Goal: Information Seeking & Learning: Find specific fact

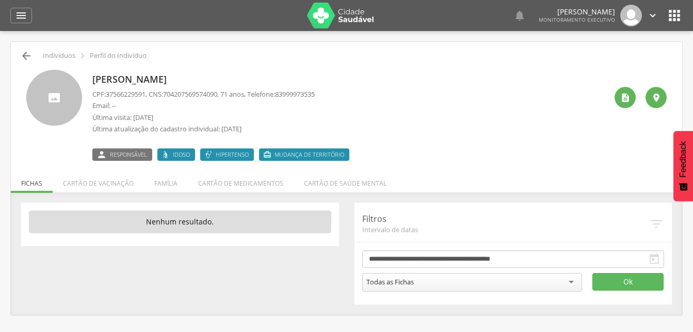
click at [28, 50] on icon "" at bounding box center [26, 56] width 12 height 12
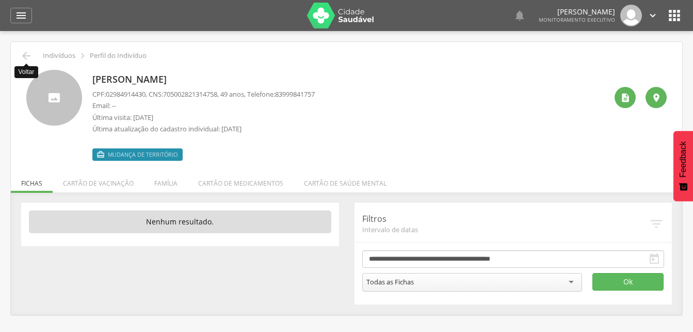
click at [23, 55] on icon "" at bounding box center [26, 56] width 12 height 12
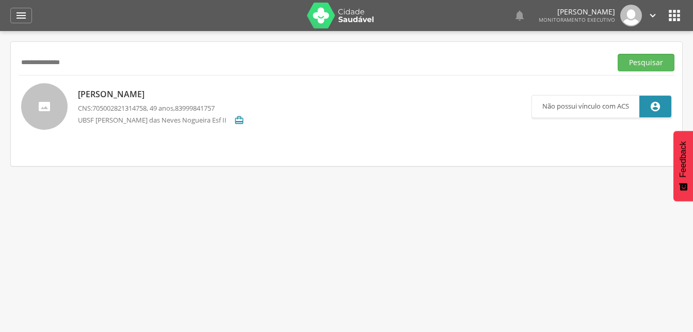
click at [97, 67] on input "**********" at bounding box center [313, 63] width 589 height 18
click at [32, 60] on input "**********" at bounding box center [313, 63] width 589 height 18
click at [638, 66] on button "Pesquisar" at bounding box center [646, 63] width 57 height 18
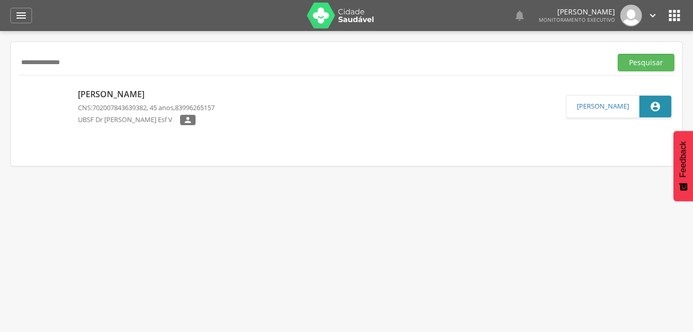
click at [104, 97] on p "[PERSON_NAME]" at bounding box center [146, 94] width 137 height 12
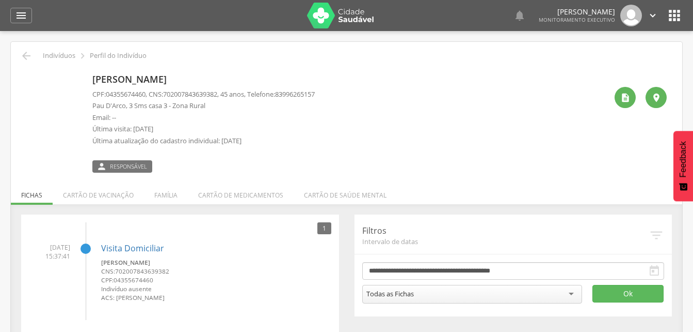
click at [59, 156] on div "[PERSON_NAME] CPF: 04355674460 , CNS: [PHONE_NUMBER] , 45 anos, Telefone: [PHON…" at bounding box center [346, 121] width 641 height 103
click at [262, 63] on div "[PERSON_NAME] CPF: 04355674460 , CNS: [PHONE_NUMBER] , 45 anos, Telefone: [PHON…" at bounding box center [347, 117] width 656 height 111
click at [280, 70] on div "[PERSON_NAME] CPF: 04355674460 , CNS: [PHONE_NUMBER] , 45 anos, Telefone: [PHON…" at bounding box center [203, 121] width 223 height 103
click at [250, 52] on div " Indivíduos  Perfil do Indivíduo" at bounding box center [347, 56] width 656 height 12
click at [167, 198] on li "Família" at bounding box center [166, 192] width 44 height 24
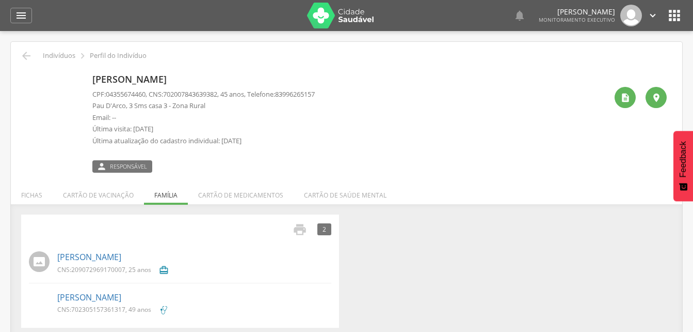
scroll to position [31, 0]
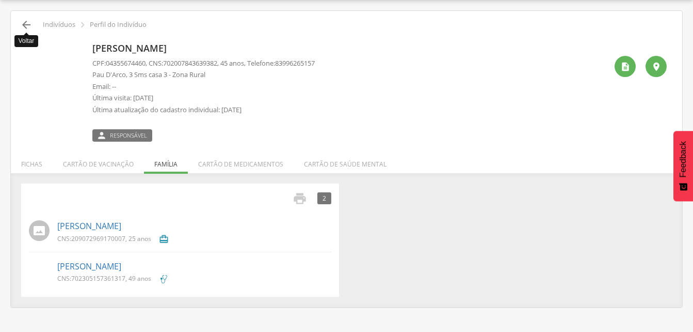
click at [24, 23] on icon "" at bounding box center [26, 25] width 12 height 12
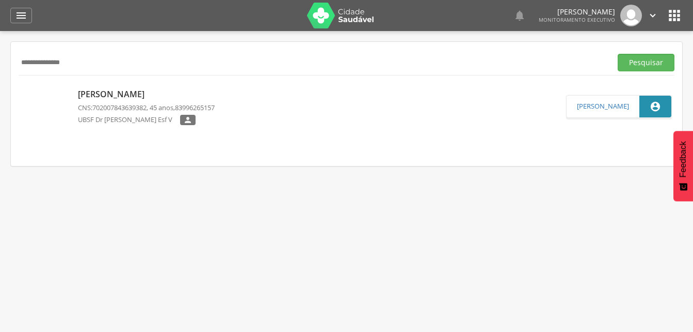
click at [81, 57] on input "**********" at bounding box center [313, 63] width 589 height 18
click at [636, 61] on button "Pesquisar" at bounding box center [646, 63] width 57 height 18
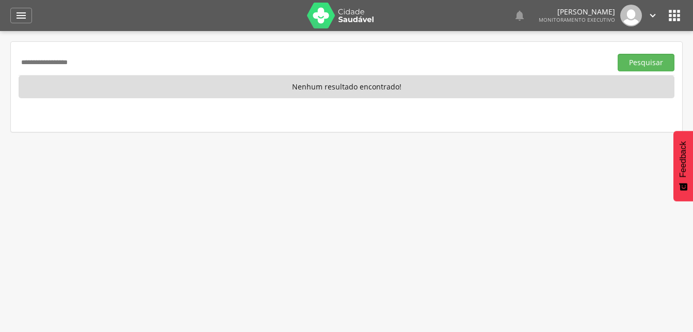
click at [103, 63] on input "**********" at bounding box center [313, 63] width 589 height 18
type input "*"
type input "**********"
click at [639, 65] on button "Pesquisar" at bounding box center [646, 63] width 57 height 18
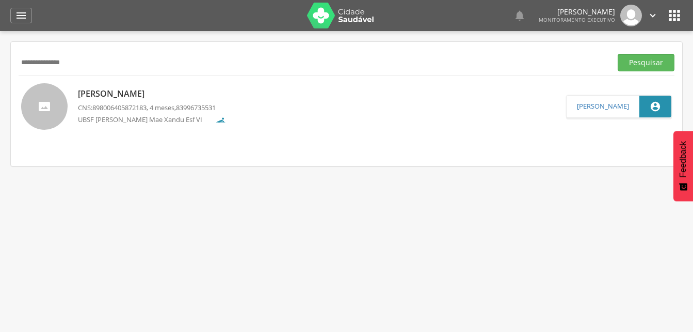
click at [135, 98] on p "[PERSON_NAME]" at bounding box center [152, 94] width 148 height 12
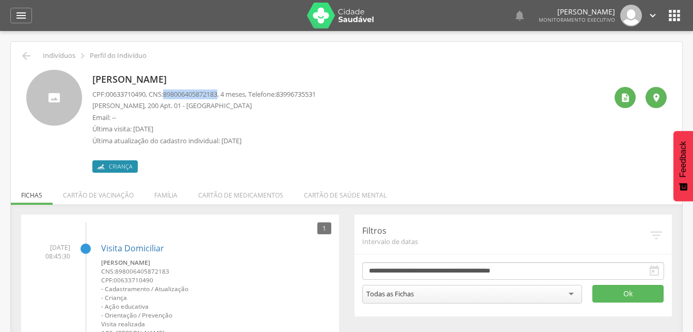
drag, startPoint x: 168, startPoint y: 93, endPoint x: 226, endPoint y: 97, distance: 58.5
click at [226, 97] on p "CPF: 00633710490 , CNS: [PHONE_NUMBER] , 4 meses, Telefone: [PHONE_NUMBER]" at bounding box center [204, 94] width 224 height 10
drag, startPoint x: 226, startPoint y: 97, endPoint x: 214, endPoint y: 93, distance: 12.9
copy p "898006405872183"
click at [298, 118] on p "Email: --" at bounding box center [204, 118] width 224 height 10
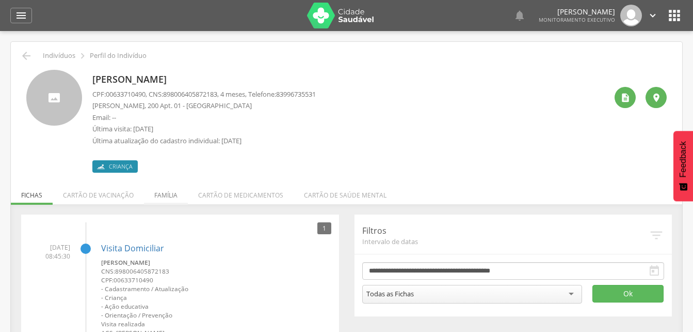
click at [160, 194] on li "Família" at bounding box center [166, 192] width 44 height 24
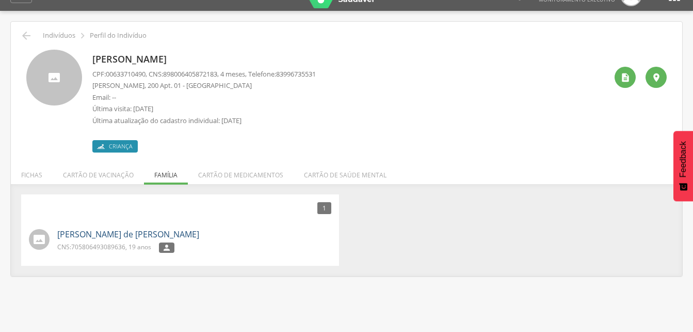
scroll to position [31, 0]
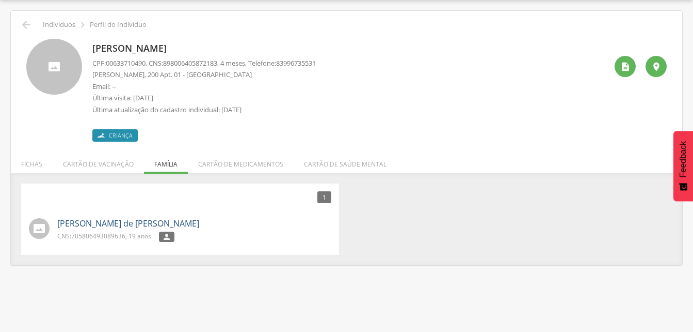
click at [122, 222] on link "[PERSON_NAME] de [PERSON_NAME]" at bounding box center [128, 223] width 142 height 12
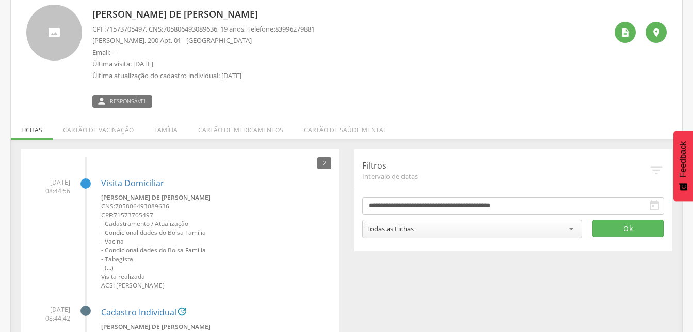
scroll to position [83, 0]
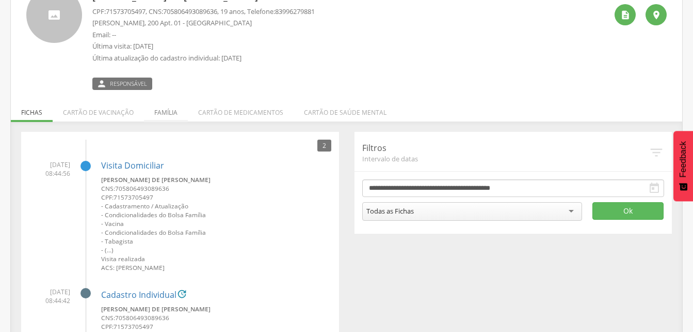
click at [165, 114] on li "Família" at bounding box center [166, 110] width 44 height 24
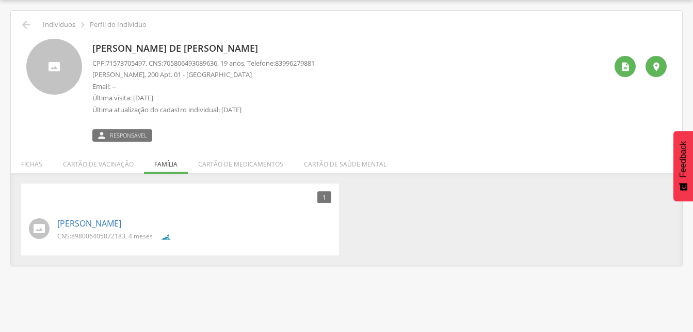
scroll to position [31, 0]
drag, startPoint x: 168, startPoint y: 63, endPoint x: 227, endPoint y: 62, distance: 58.4
click at [227, 62] on p "CPF: 71573705497 , CNS: [PHONE_NUMBER] , 19 anos, Telefone: [PHONE_NUMBER]" at bounding box center [203, 63] width 223 height 10
drag, startPoint x: 227, startPoint y: 62, endPoint x: 219, endPoint y: 61, distance: 7.4
copy p "705806493089636"
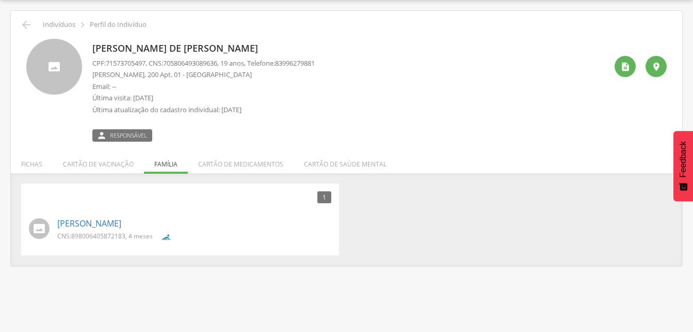
click at [315, 62] on span "83996279881" at bounding box center [295, 62] width 40 height 9
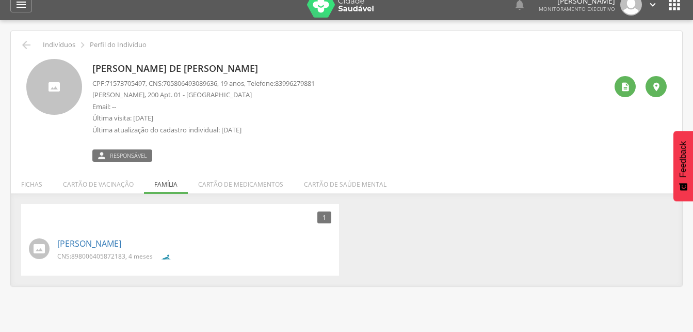
scroll to position [0, 0]
